Goal: Communication & Community: Ask a question

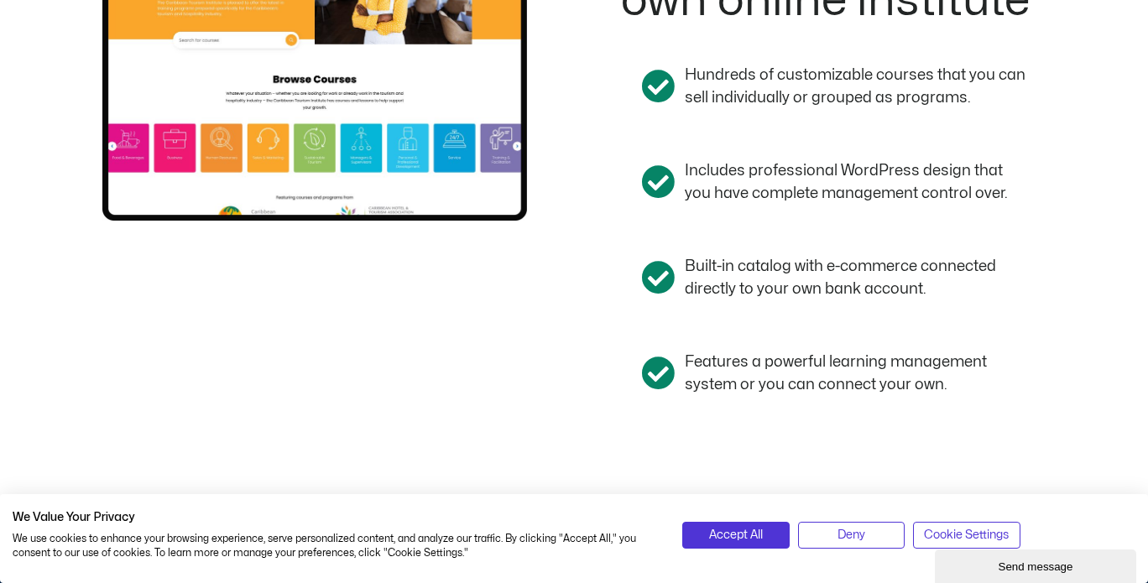
scroll to position [1678, 0]
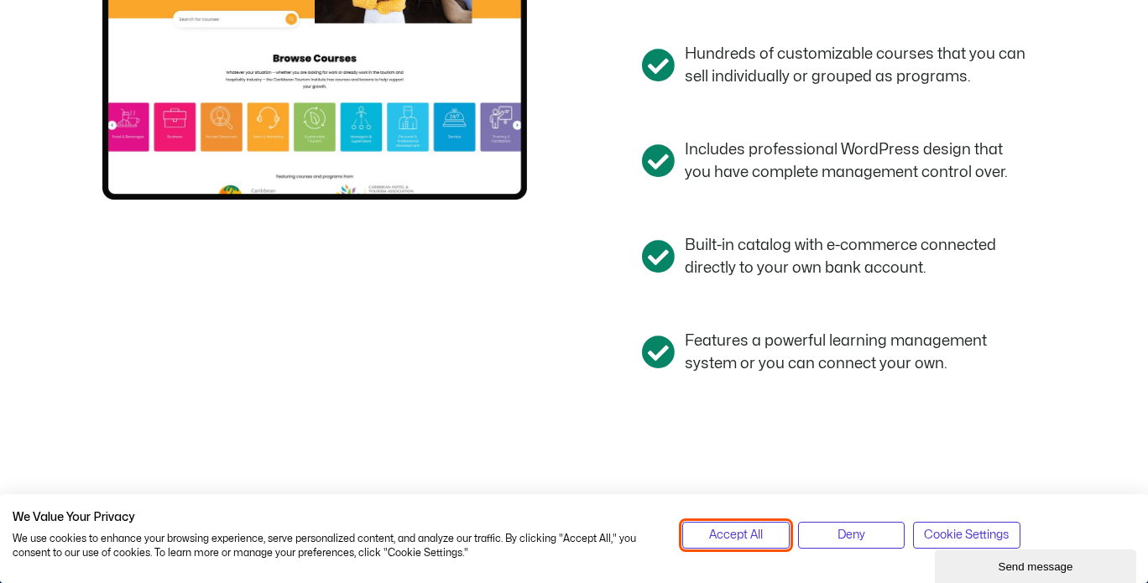
click at [759, 529] on span "Accept All" at bounding box center [736, 535] width 54 height 18
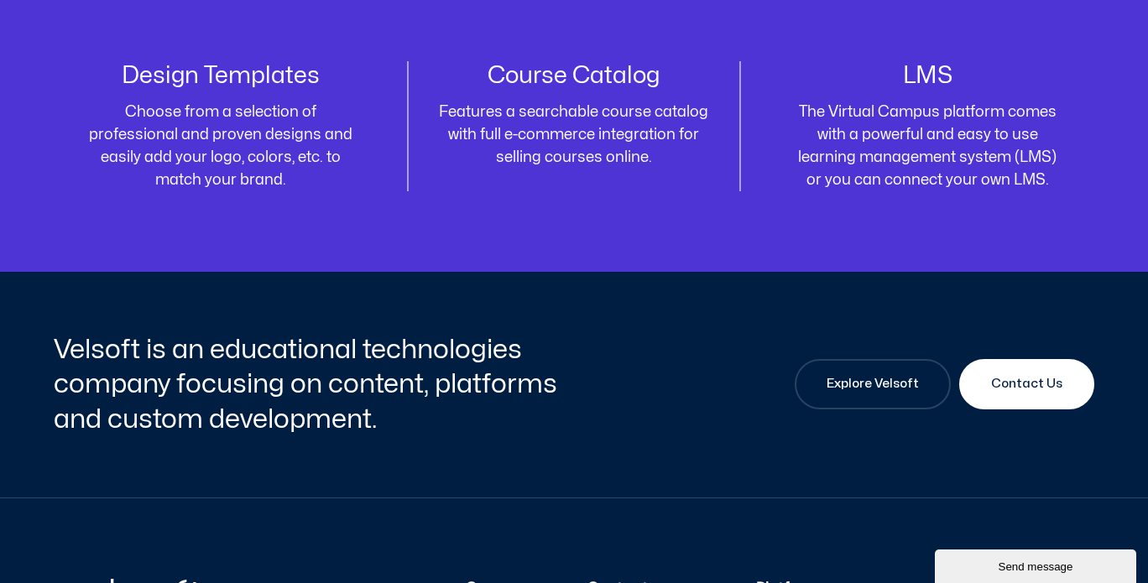
scroll to position [5706, 0]
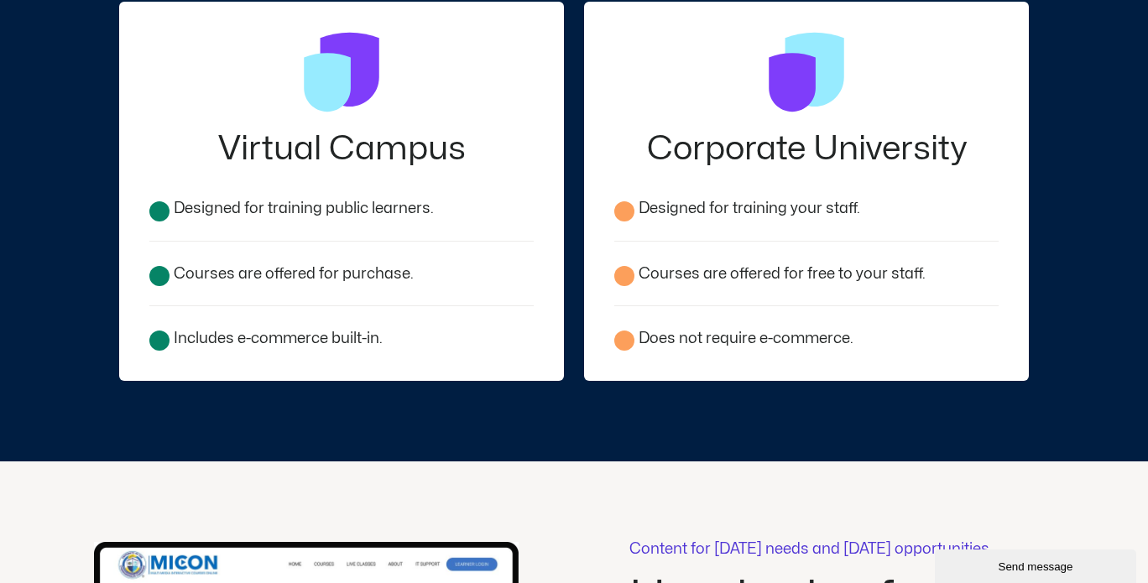
scroll to position [2433, 0]
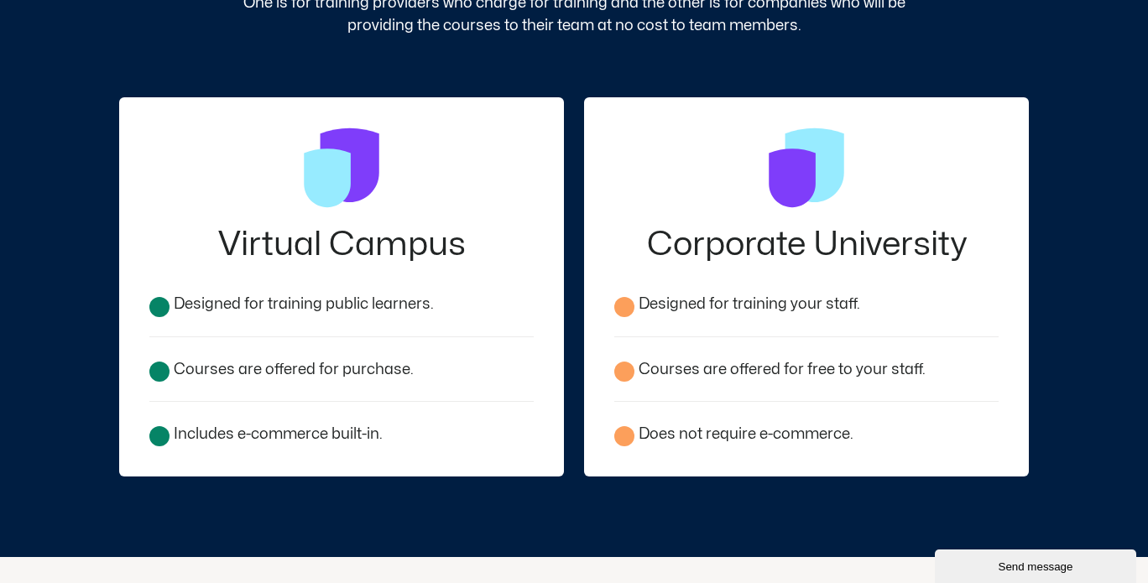
click at [284, 248] on h2 "Virtual Campus" at bounding box center [341, 245] width 384 height 34
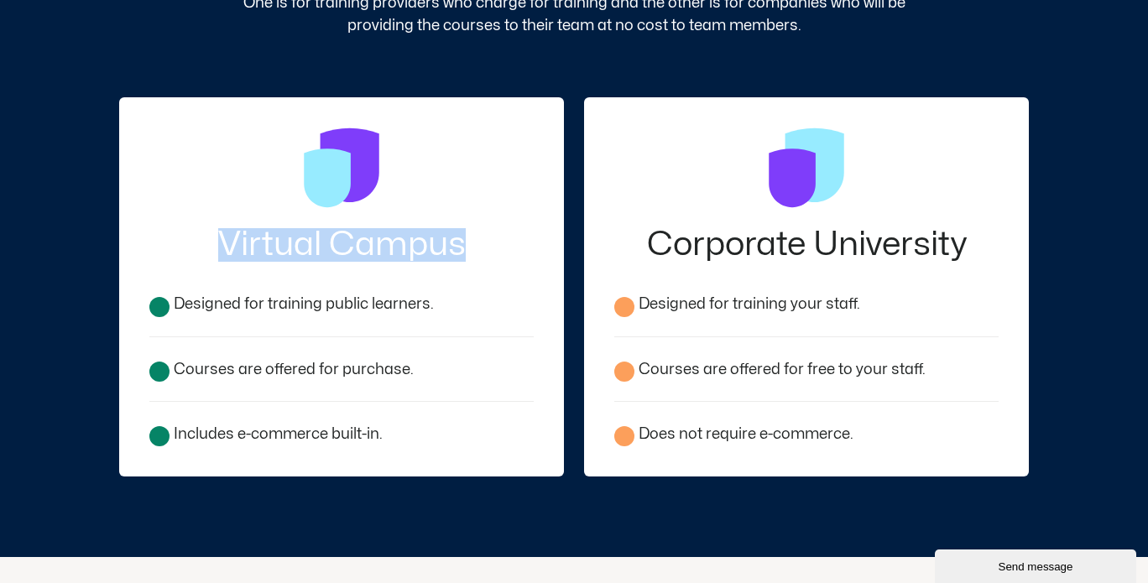
drag, startPoint x: 220, startPoint y: 242, endPoint x: 441, endPoint y: 248, distance: 220.7
click at [477, 255] on h2 "Virtual Campus" at bounding box center [341, 245] width 384 height 34
copy h2 "Virtual Campus"
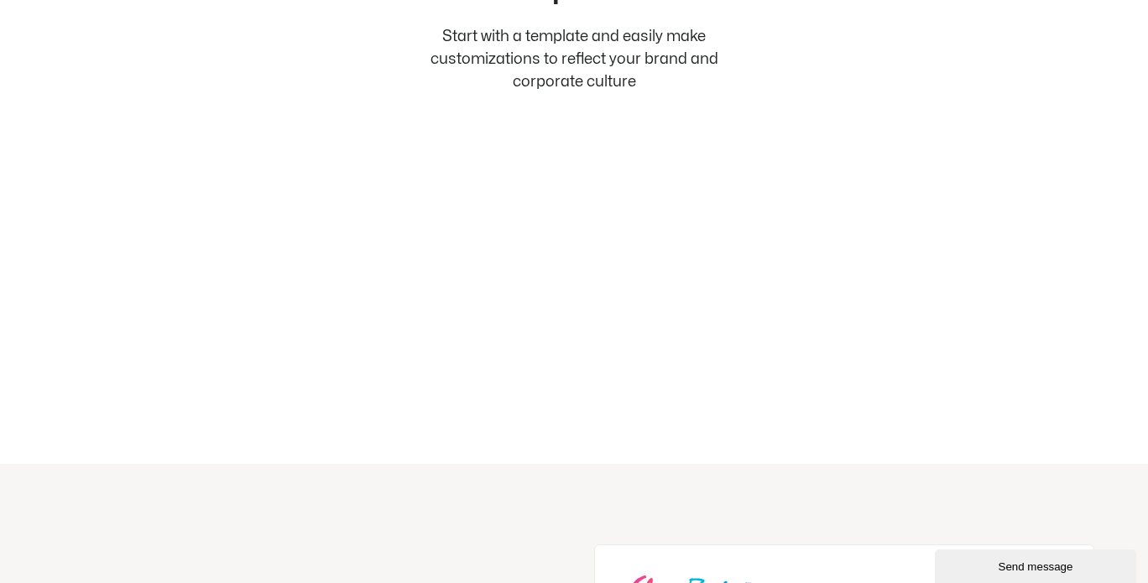
scroll to position [3776, 0]
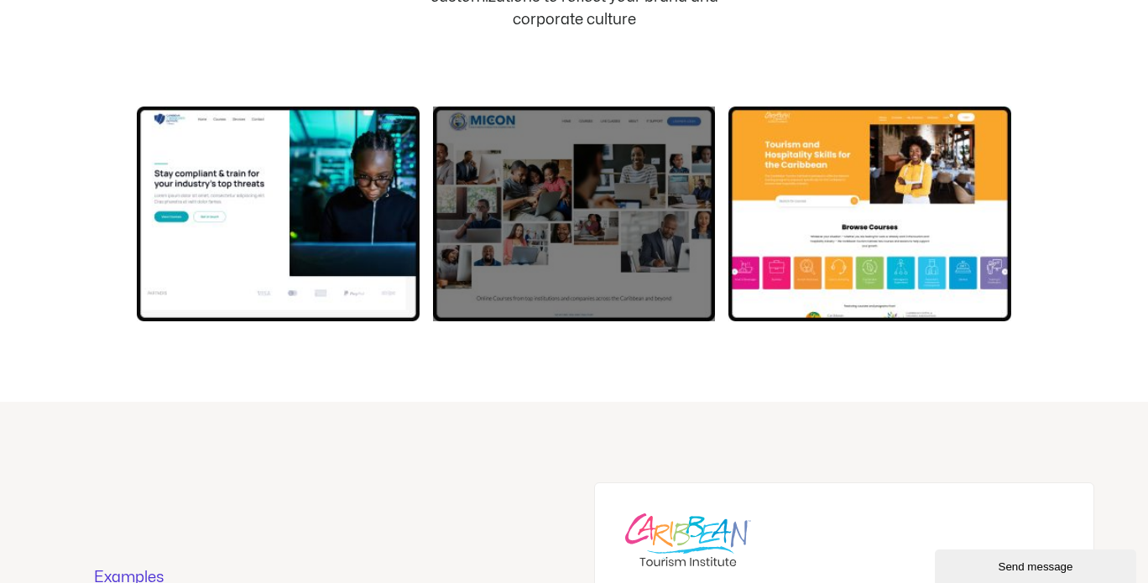
click at [603, 251] on div at bounding box center [574, 214] width 283 height 215
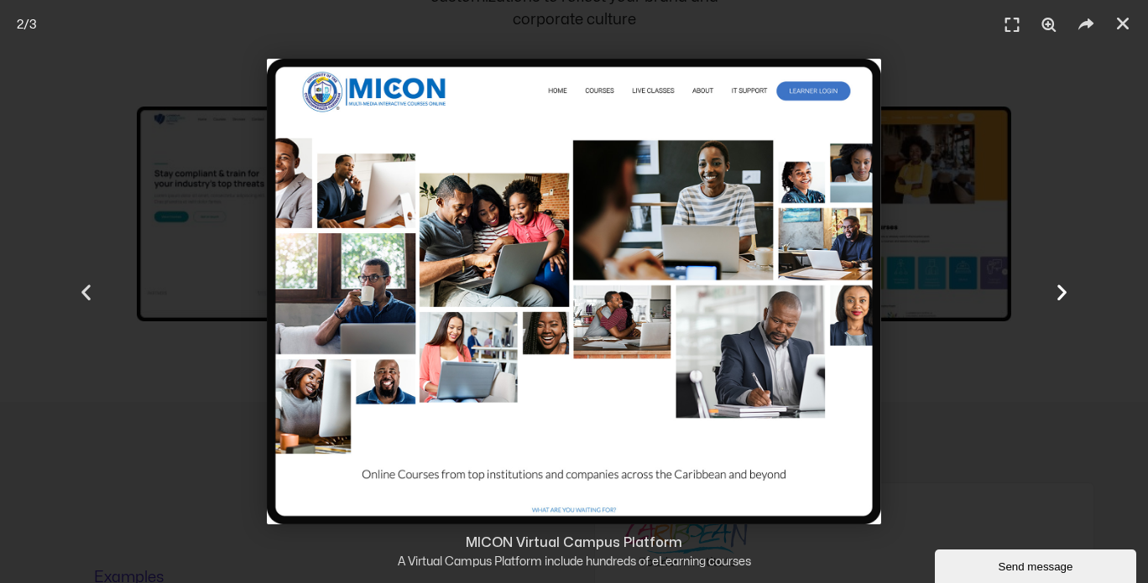
click at [976, 446] on div "Next" at bounding box center [1062, 291] width 172 height 583
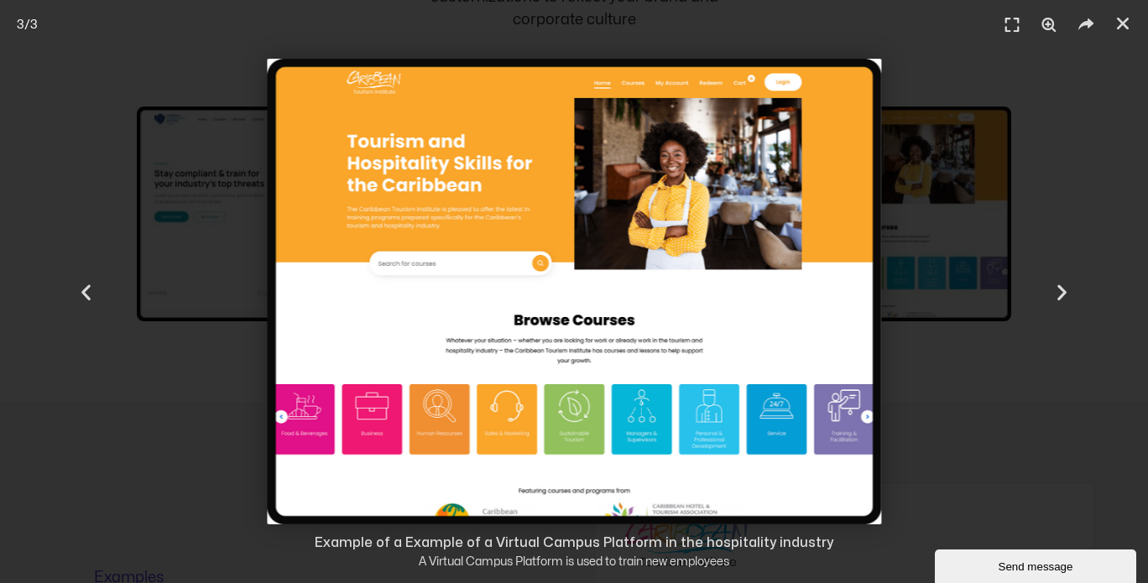
click at [965, 412] on div "3 / 3" at bounding box center [574, 292] width 1030 height 466
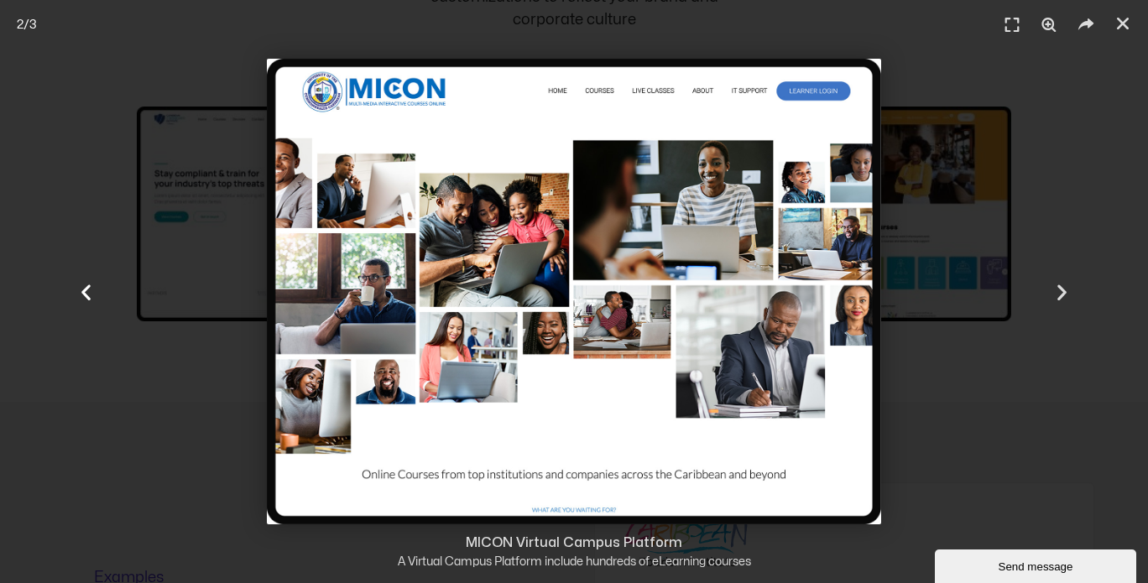
click at [123, 434] on div "Previous" at bounding box center [86, 291] width 172 height 583
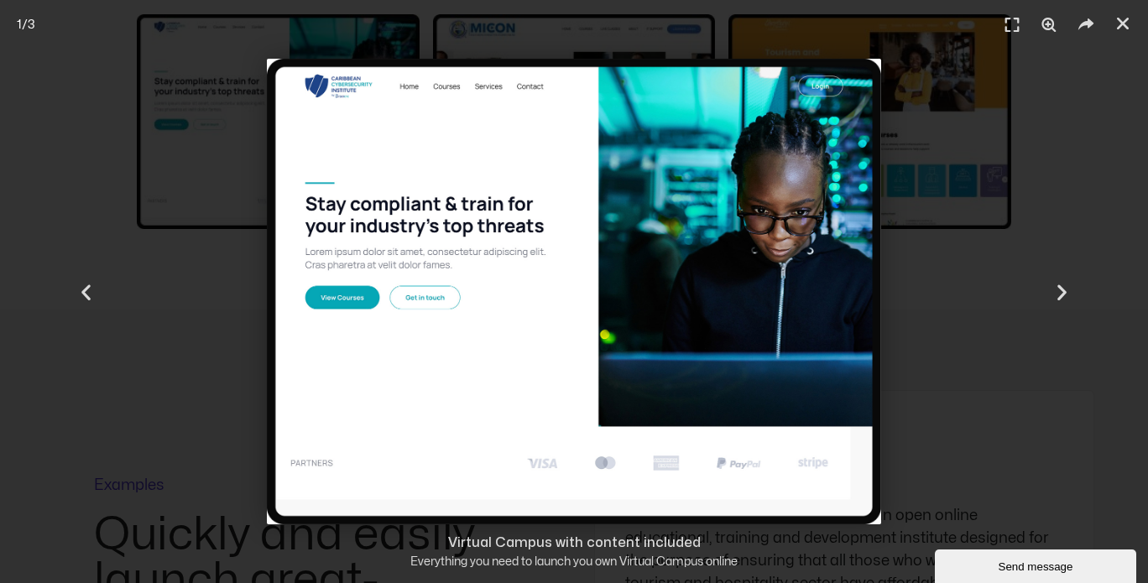
scroll to position [3944, 0]
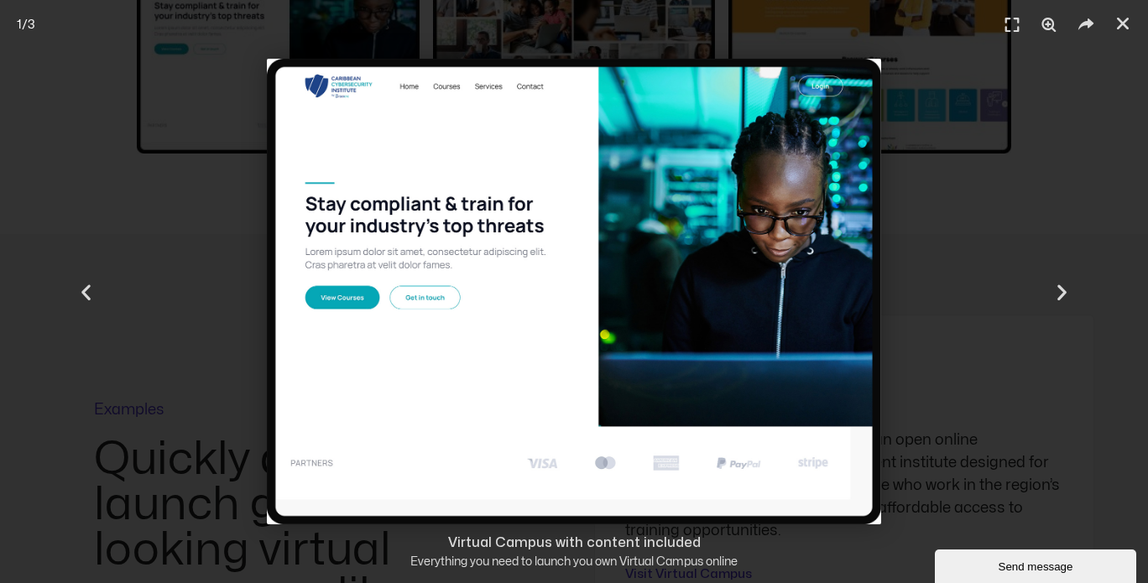
click at [727, 542] on div "Virtual Campus with content included" at bounding box center [574, 543] width 1114 height 20
click at [435, 538] on div "Virtual Campus with content included" at bounding box center [574, 543] width 1114 height 20
drag, startPoint x: 444, startPoint y: 537, endPoint x: 492, endPoint y: 540, distance: 47.9
click at [492, 540] on div "Virtual Campus with content included" at bounding box center [574, 543] width 1114 height 20
click at [187, 276] on div "1 / 3" at bounding box center [574, 292] width 1030 height 466
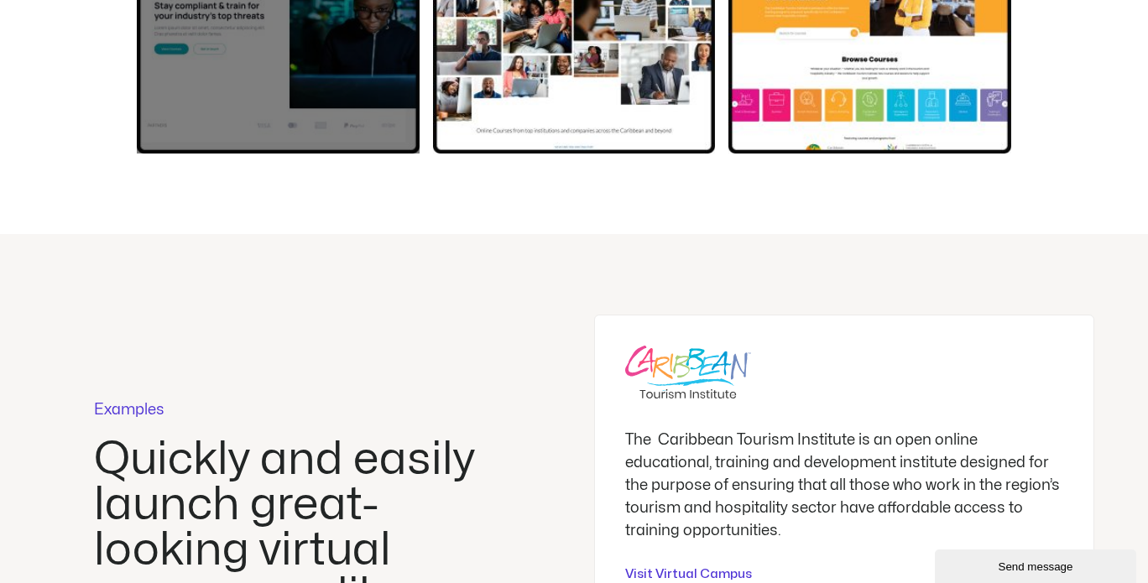
click at [216, 112] on div at bounding box center [278, 46] width 283 height 215
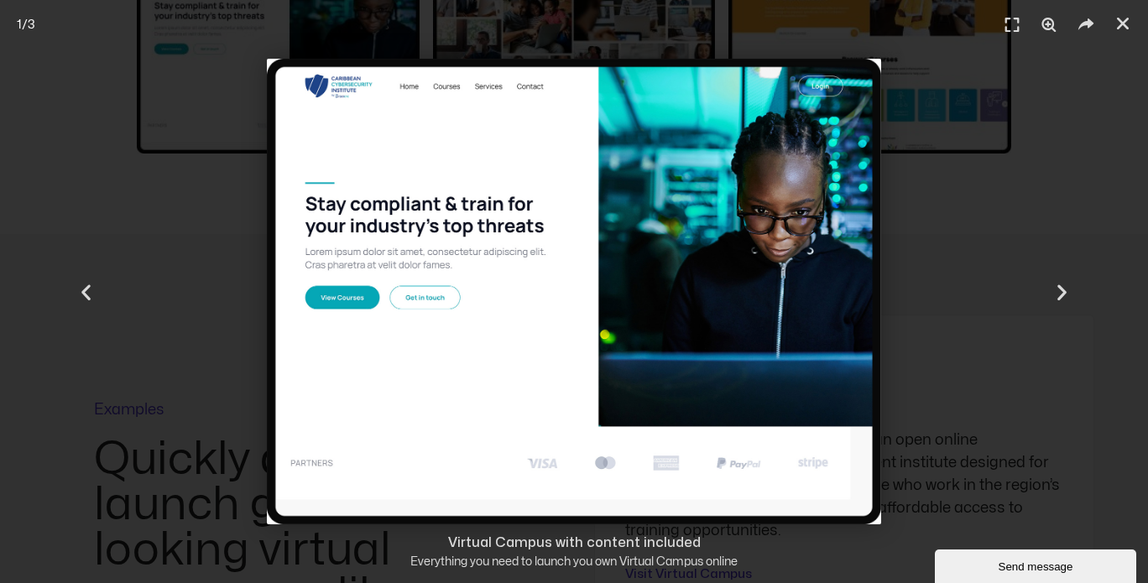
drag, startPoint x: 452, startPoint y: 535, endPoint x: 556, endPoint y: 544, distance: 104.4
click at [556, 544] on div "Virtual Campus with content included" at bounding box center [574, 543] width 1114 height 20
click at [169, 354] on div "Previous" at bounding box center [86, 291] width 172 height 583
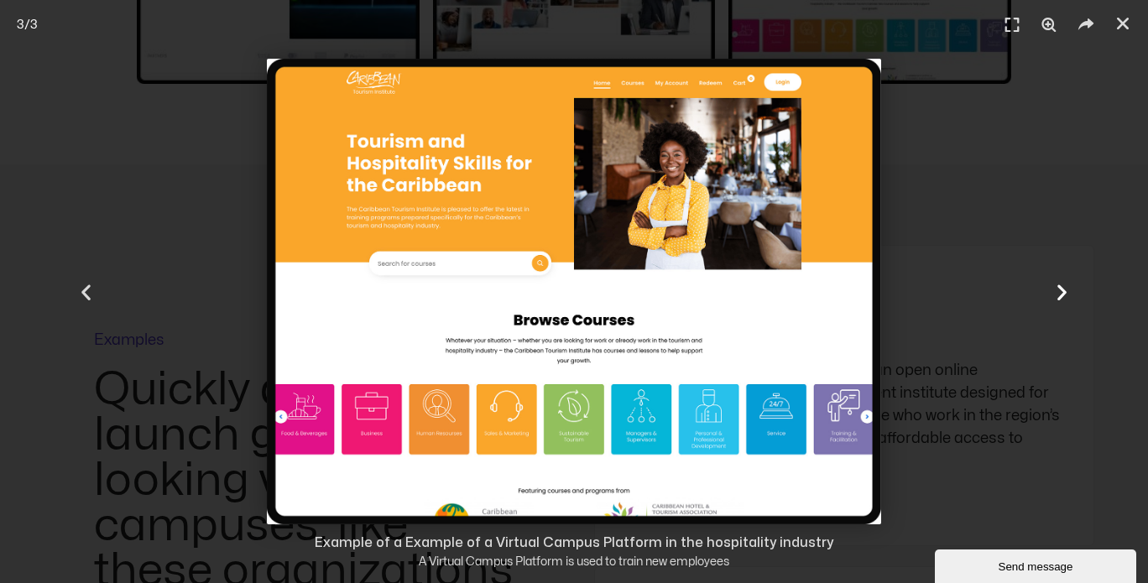
scroll to position [4028, 0]
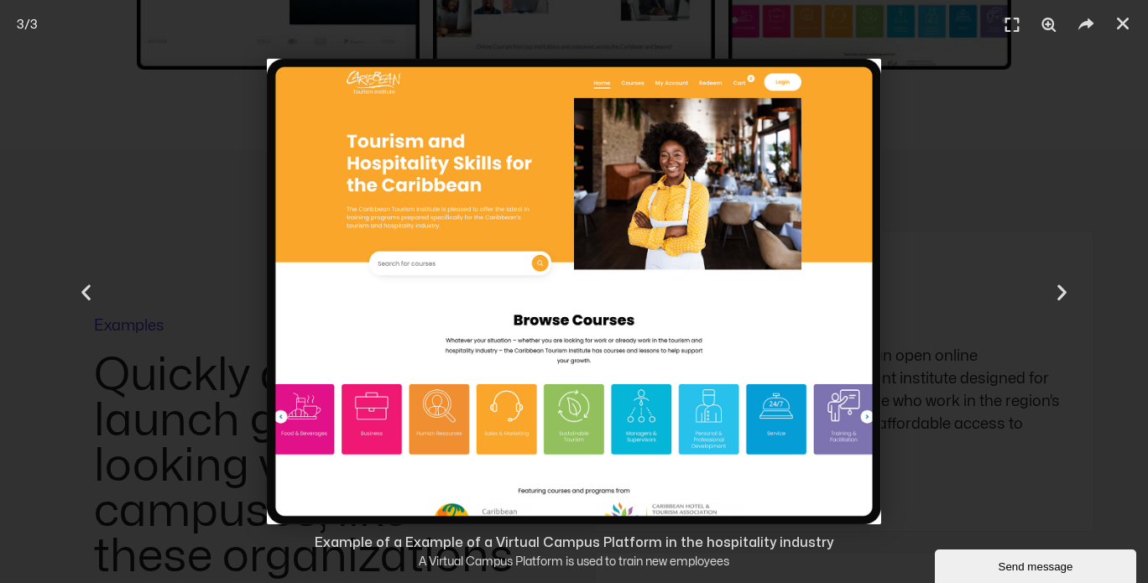
click at [1022, 566] on div "Send message" at bounding box center [1035, 567] width 176 height 13
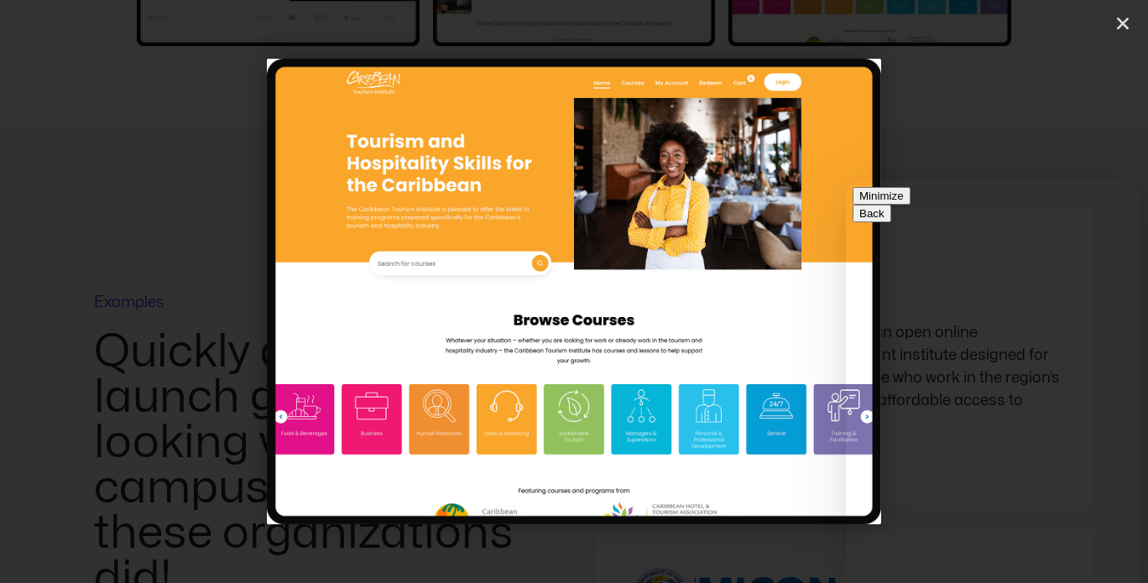
scroll to position [0, 0]
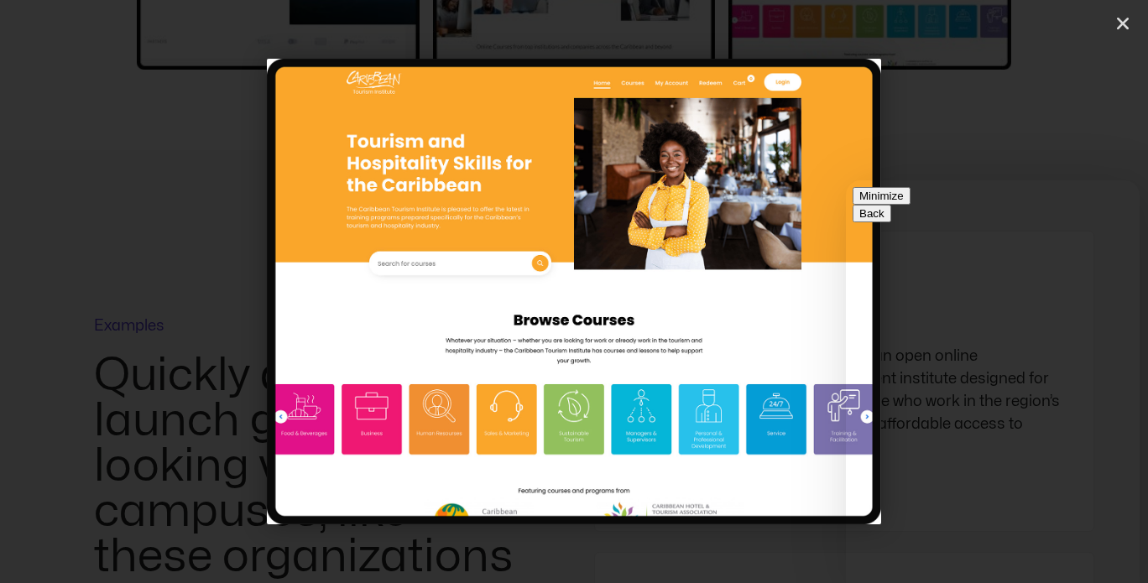
type input "**********"
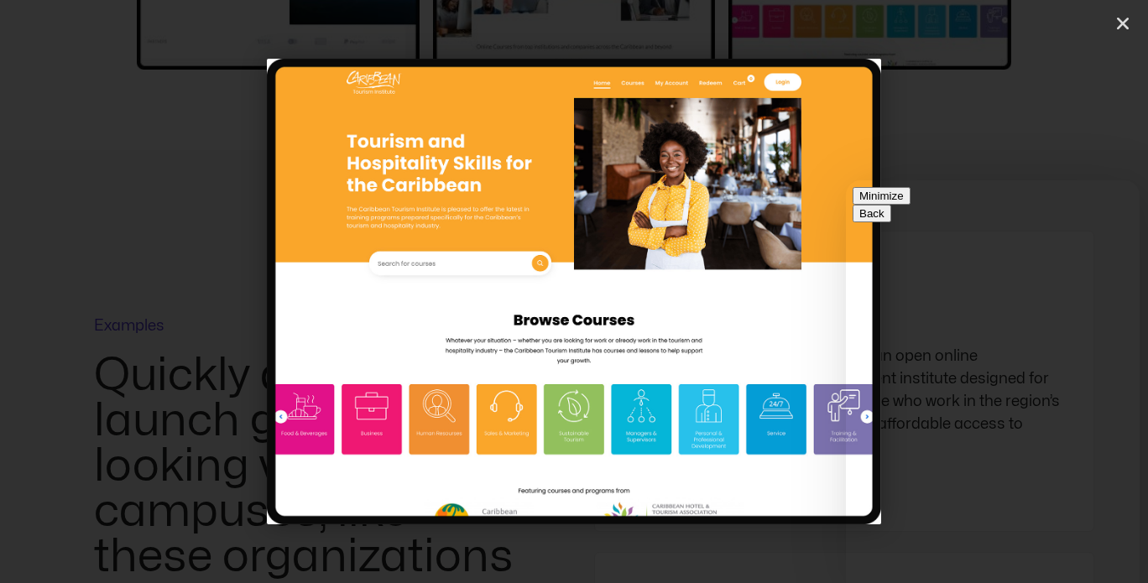
type input "**********"
type textarea "**********"
click at [910, 200] on button "Minimize" at bounding box center [882, 196] width 58 height 18
